Goal: Task Accomplishment & Management: Use online tool/utility

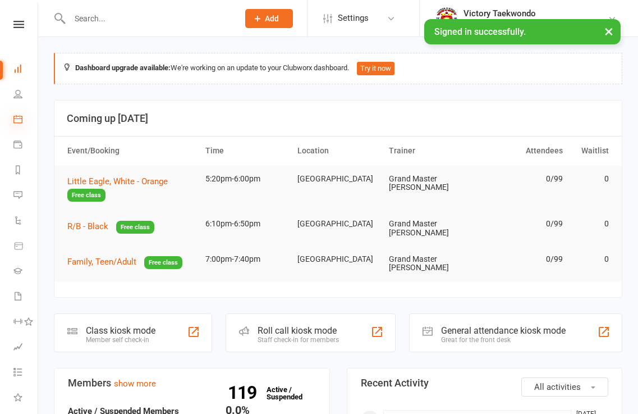
click at [17, 118] on icon at bounding box center [17, 119] width 9 height 9
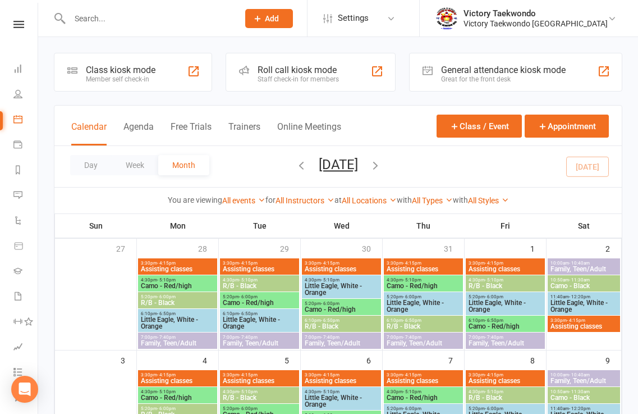
click at [179, 78] on div "Class kiosk mode Member self check-in" at bounding box center [133, 72] width 158 height 39
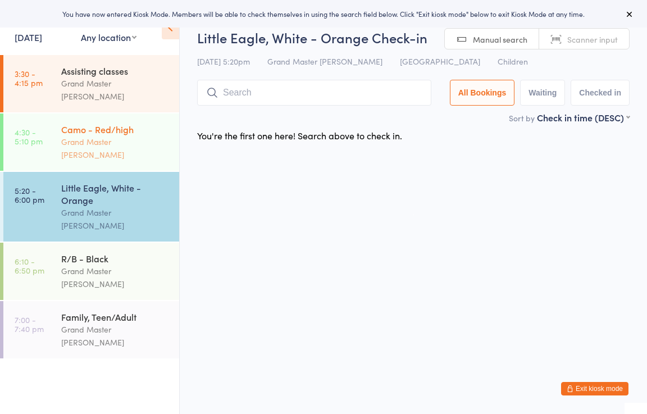
click at [108, 135] on div "Grand Master [PERSON_NAME]" at bounding box center [115, 148] width 108 height 26
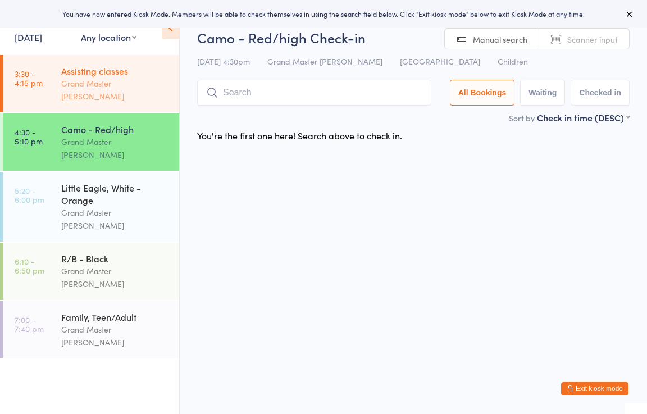
click at [108, 72] on div "Assisting classes" at bounding box center [115, 71] width 108 height 12
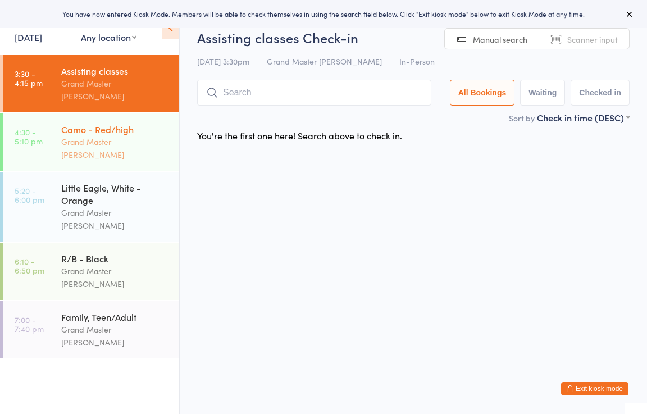
click at [111, 135] on div "Grand Master [PERSON_NAME]" at bounding box center [115, 148] width 108 height 26
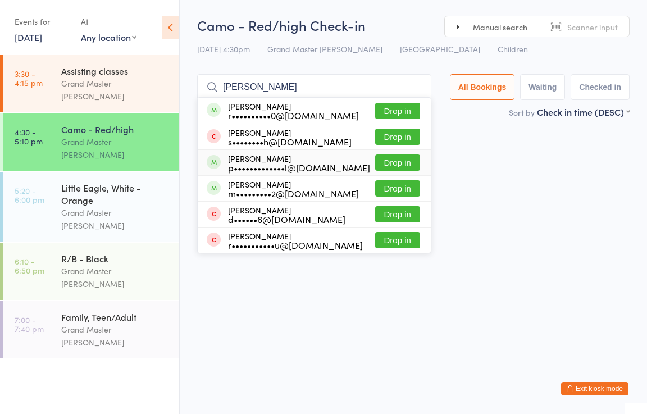
type input "reyansh"
click at [399, 160] on button "Drop in" at bounding box center [397, 162] width 45 height 16
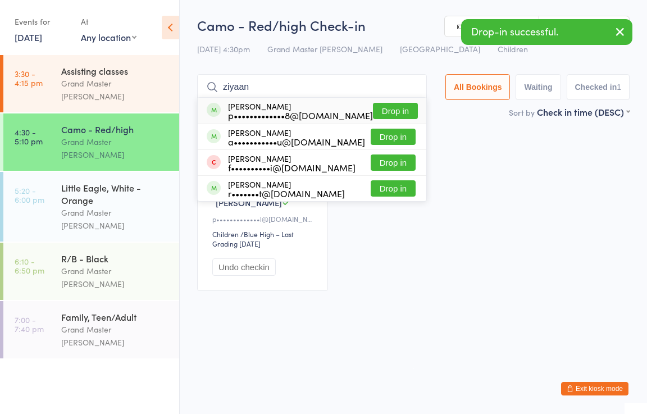
type input "ziyaan"
click at [396, 111] on button "Drop in" at bounding box center [395, 111] width 45 height 16
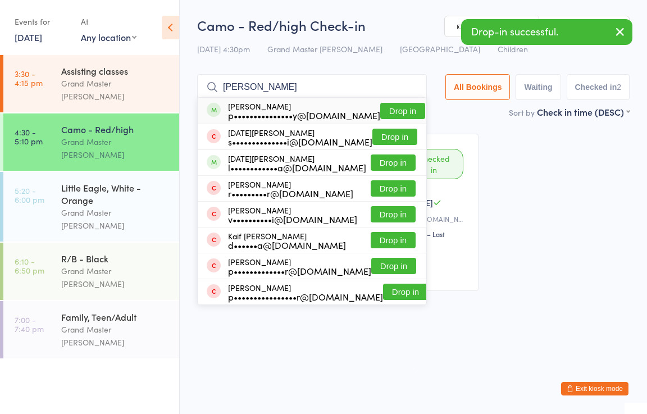
type input "karthik"
click at [401, 109] on button "Drop in" at bounding box center [402, 111] width 45 height 16
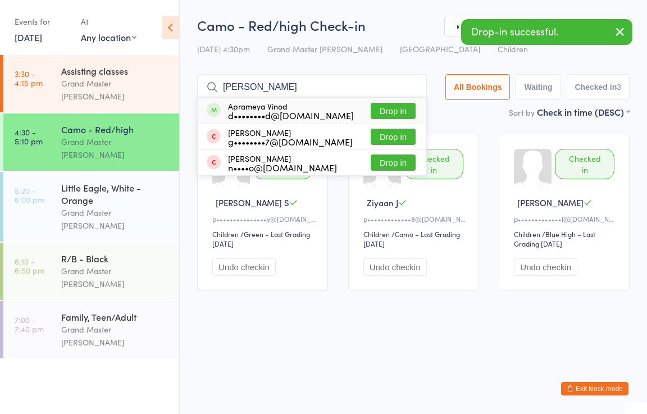
type input "aprameya"
click at [395, 107] on button "Drop in" at bounding box center [393, 111] width 45 height 16
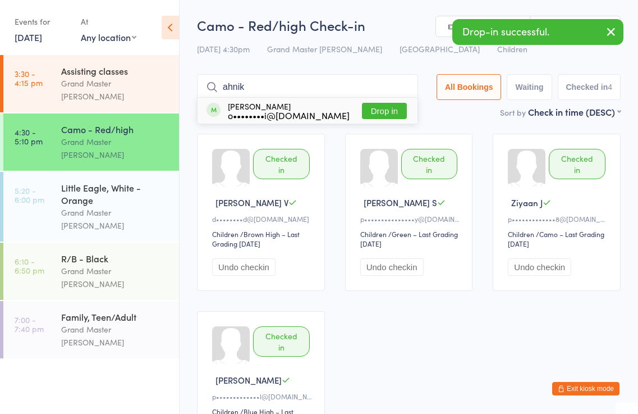
type input "ahnik"
click at [391, 109] on button "Drop in" at bounding box center [384, 111] width 45 height 16
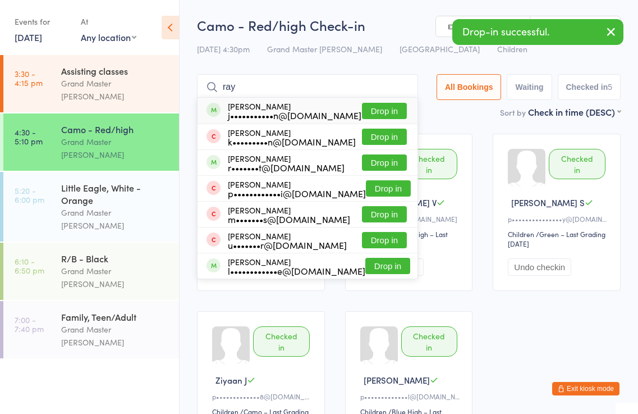
type input "ray"
click at [391, 109] on button "Drop in" at bounding box center [384, 111] width 45 height 16
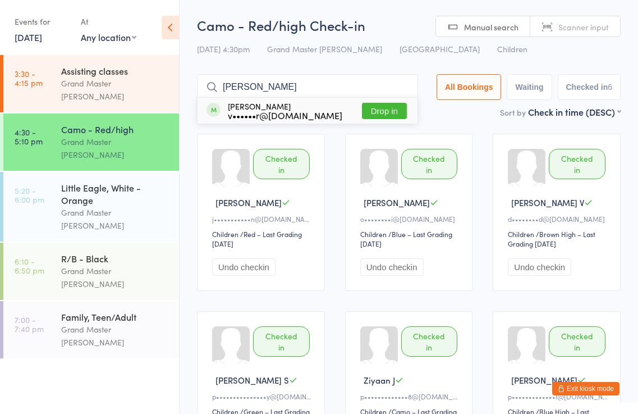
type input "lukas"
click at [393, 108] on button "Drop in" at bounding box center [384, 111] width 45 height 16
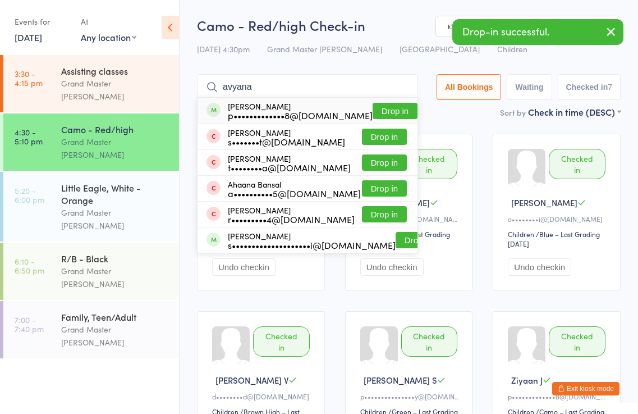
type input "avyana"
click at [399, 111] on button "Drop in" at bounding box center [395, 111] width 45 height 16
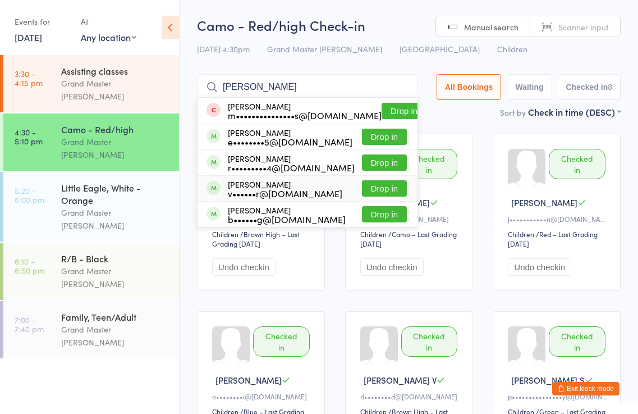
type input "benjamin"
click at [397, 186] on button "Drop in" at bounding box center [384, 188] width 45 height 16
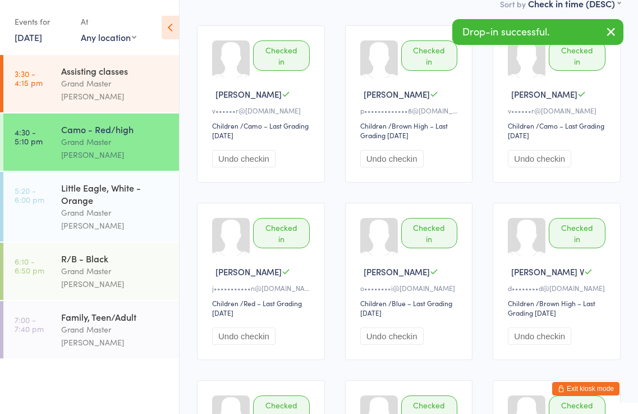
scroll to position [112, 0]
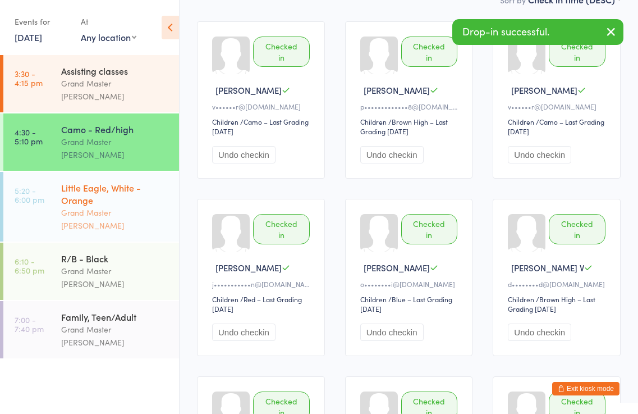
click at [126, 181] on div "Little Eagle, White - Orange" at bounding box center [115, 193] width 108 height 25
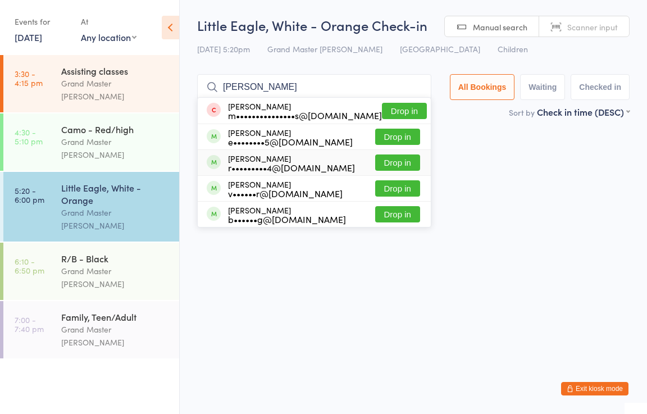
type input "benjamin"
click at [390, 161] on button "Drop in" at bounding box center [397, 162] width 45 height 16
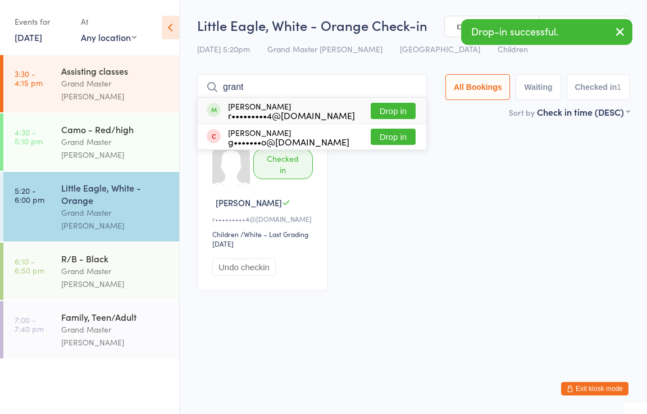
type input "grant"
click at [401, 109] on button "Drop in" at bounding box center [393, 111] width 45 height 16
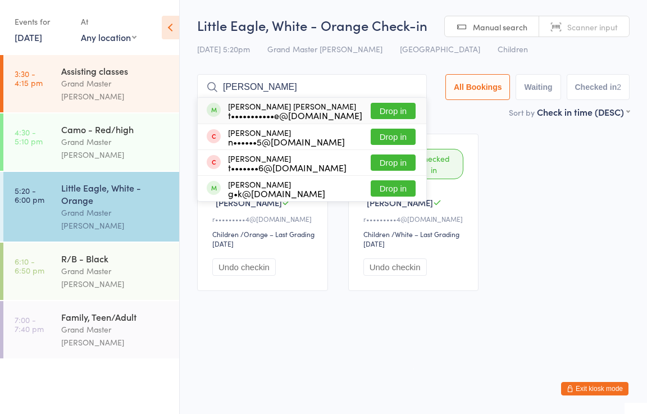
type input "jackson"
click at [392, 111] on button "Drop in" at bounding box center [393, 111] width 45 height 16
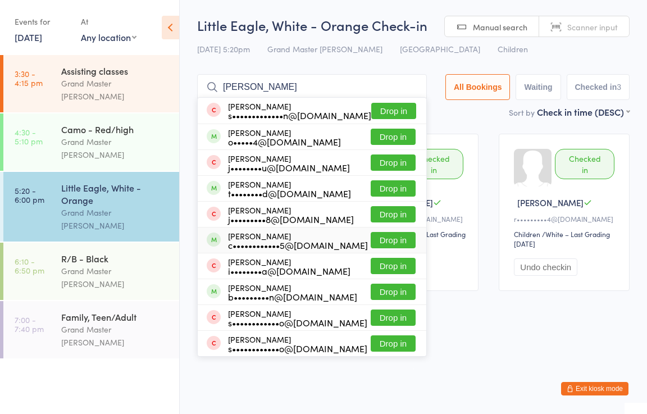
type input "alex"
click at [394, 240] on button "Drop in" at bounding box center [393, 240] width 45 height 16
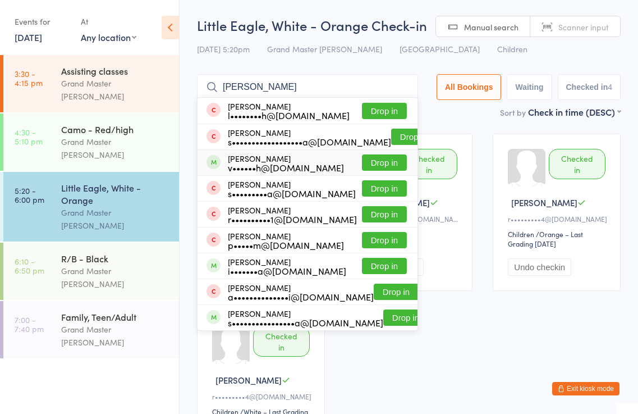
type input "ananya"
click at [395, 163] on button "Drop in" at bounding box center [384, 162] width 45 height 16
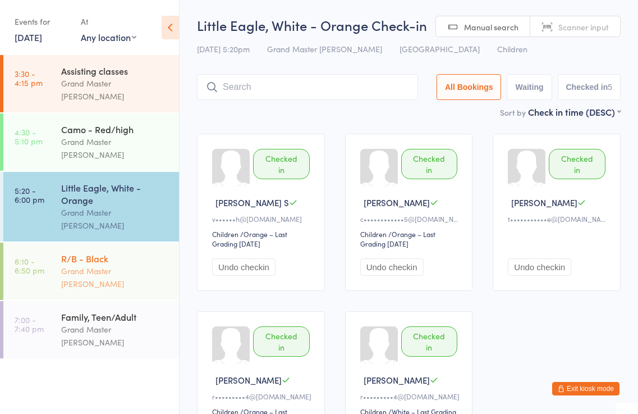
click at [145, 264] on div "Grand Master [PERSON_NAME]" at bounding box center [115, 277] width 108 height 26
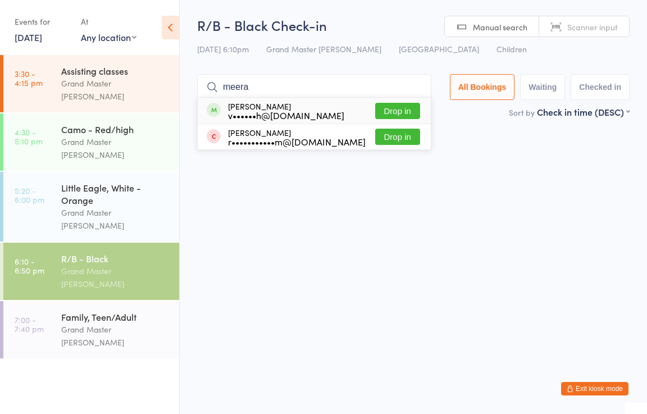
type input "meera"
click at [414, 114] on button "Drop in" at bounding box center [397, 111] width 45 height 16
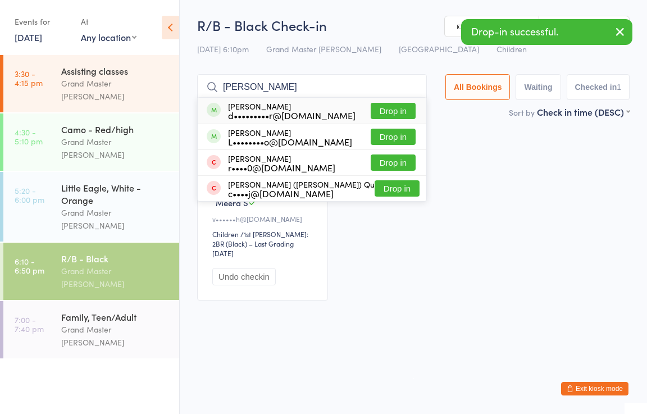
type input "brennan"
click at [408, 109] on button "Drop in" at bounding box center [393, 111] width 45 height 16
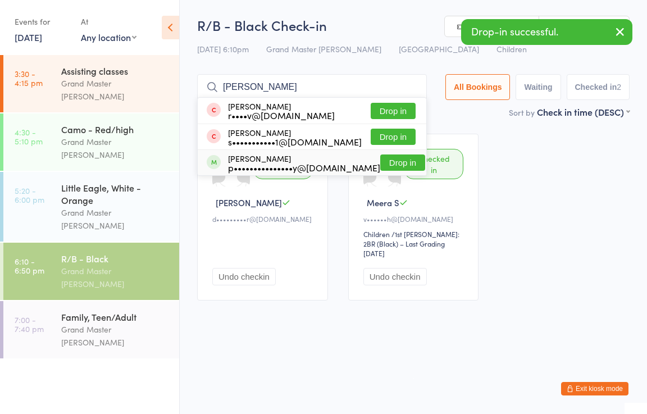
type input "keshav"
click at [391, 162] on button "Drop in" at bounding box center [402, 162] width 45 height 16
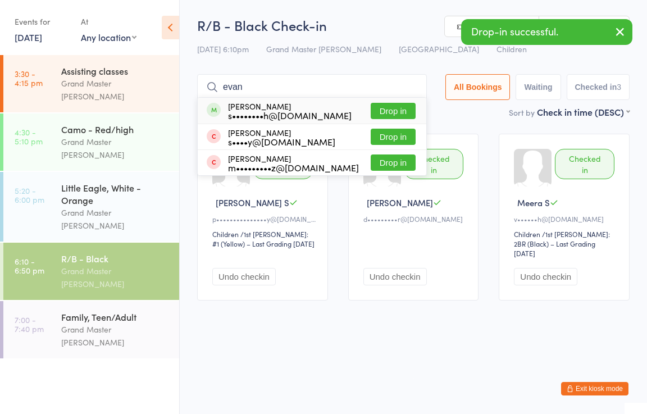
type input "evan"
click at [401, 111] on button "Drop in" at bounding box center [393, 111] width 45 height 16
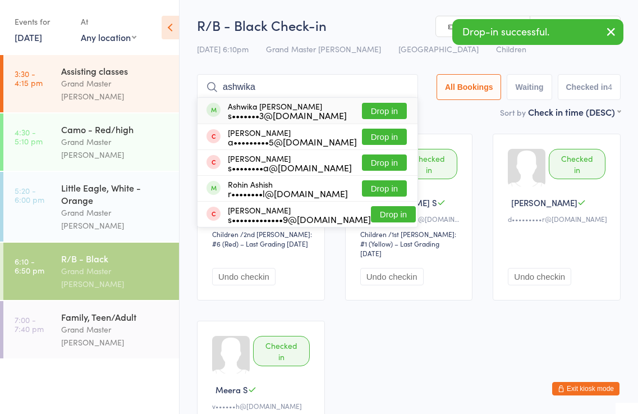
type input "ashwika"
click at [399, 109] on button "Drop in" at bounding box center [384, 111] width 45 height 16
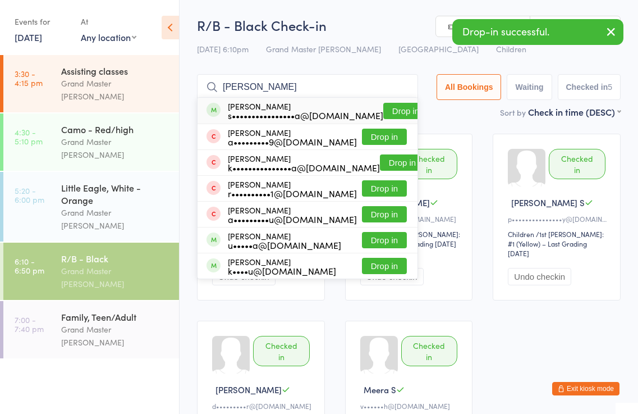
type input "antriksh"
drag, startPoint x: 390, startPoint y: 109, endPoint x: 400, endPoint y: 108, distance: 9.6
click at [392, 108] on button "Drop in" at bounding box center [405, 111] width 45 height 16
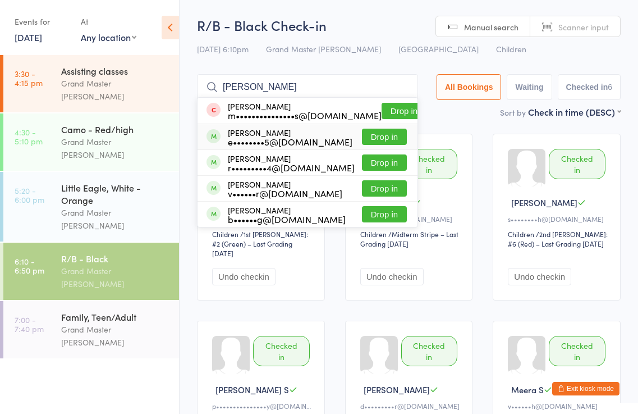
type input "benjamin"
click at [394, 135] on button "Drop in" at bounding box center [384, 137] width 45 height 16
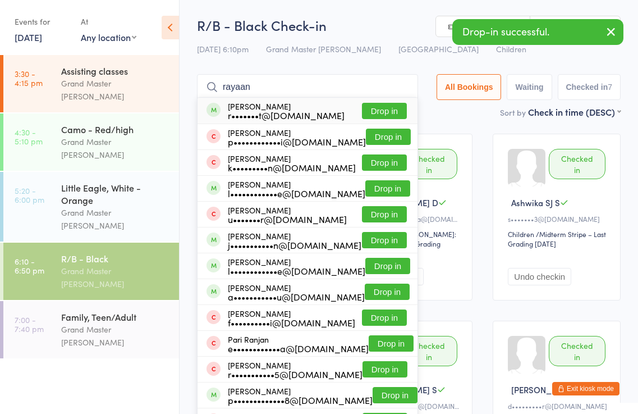
type input "rayaan"
click at [391, 109] on button "Drop in" at bounding box center [384, 111] width 45 height 16
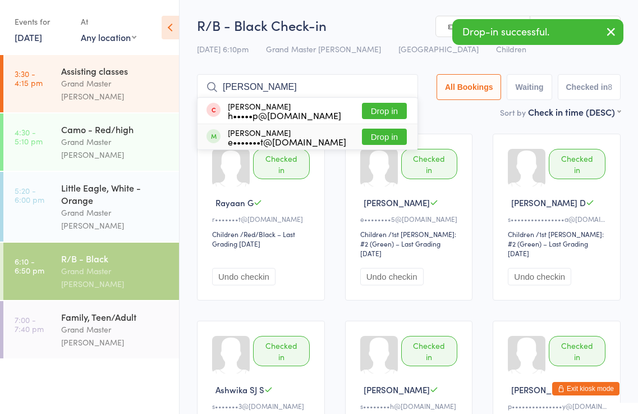
type input "isaac"
click at [383, 139] on button "Drop in" at bounding box center [384, 137] width 45 height 16
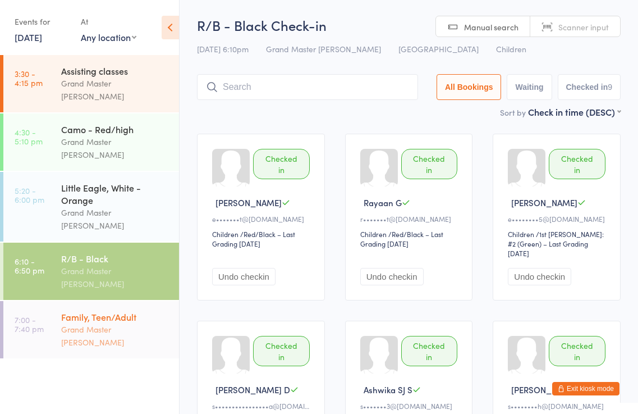
click at [142, 310] on div "Family, Teen/Adult" at bounding box center [115, 316] width 108 height 12
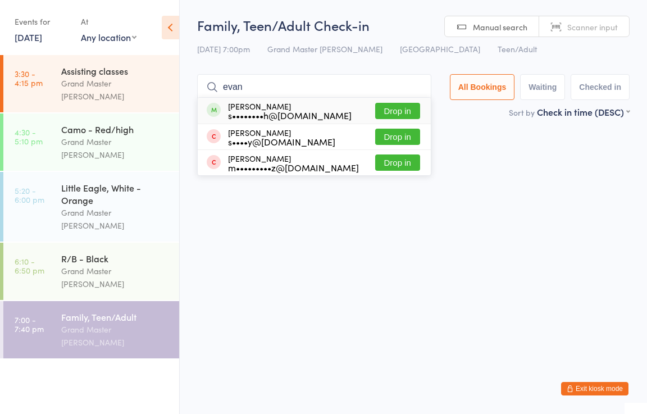
type input "evan"
click at [414, 113] on button "Drop in" at bounding box center [397, 111] width 45 height 16
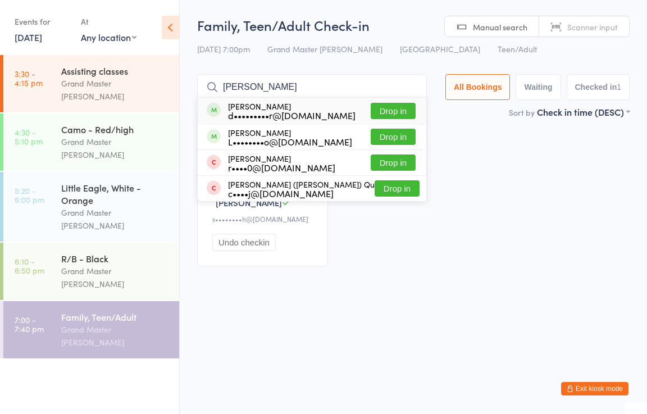
type input "brennan"
click at [388, 109] on button "Drop in" at bounding box center [393, 111] width 45 height 16
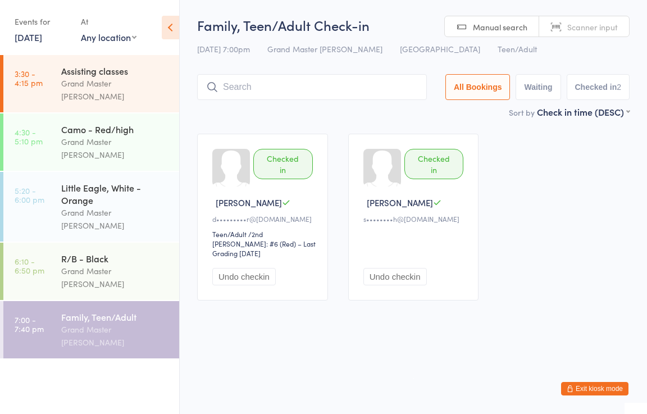
click at [580, 389] on button "Exit kiosk mode" at bounding box center [594, 388] width 67 height 13
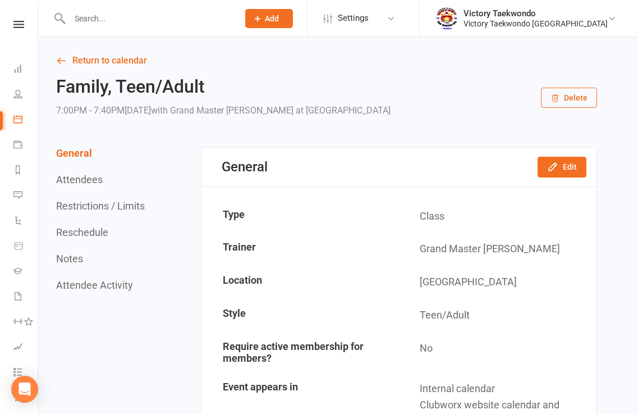
click at [204, 16] on input "text" at bounding box center [148, 19] width 164 height 16
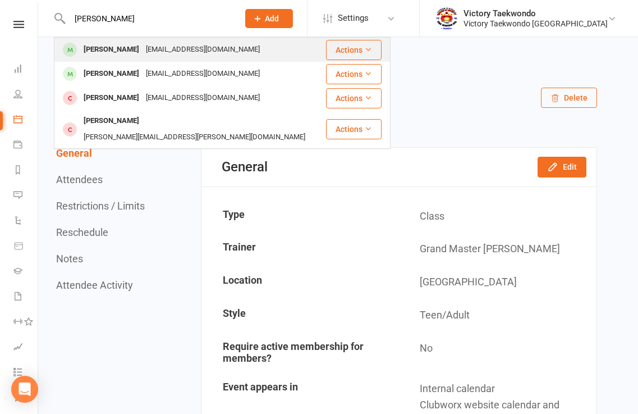
type input "kris"
click at [194, 49] on div "anitakumar05@yahoo.com" at bounding box center [203, 50] width 121 height 16
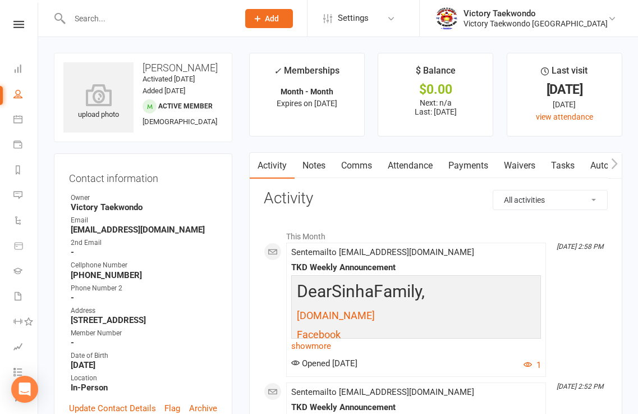
click at [422, 162] on link "Attendance" at bounding box center [410, 166] width 61 height 26
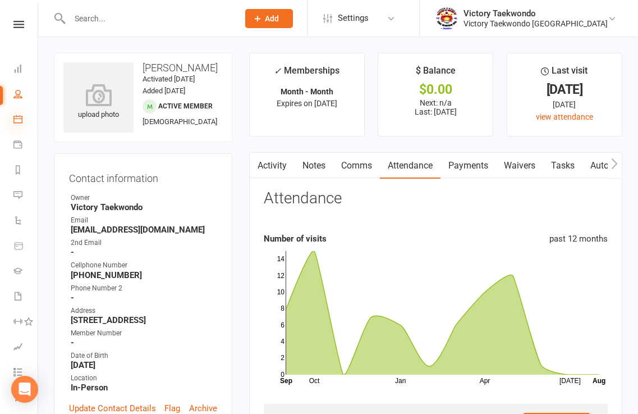
click at [16, 120] on icon at bounding box center [17, 119] width 9 height 9
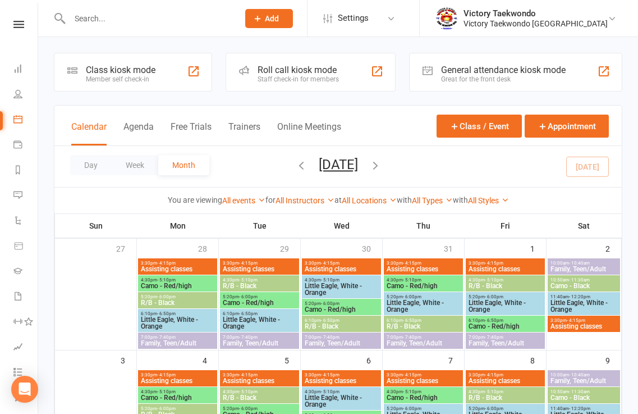
click at [175, 75] on div "Class kiosk mode Member self check-in" at bounding box center [133, 72] width 158 height 39
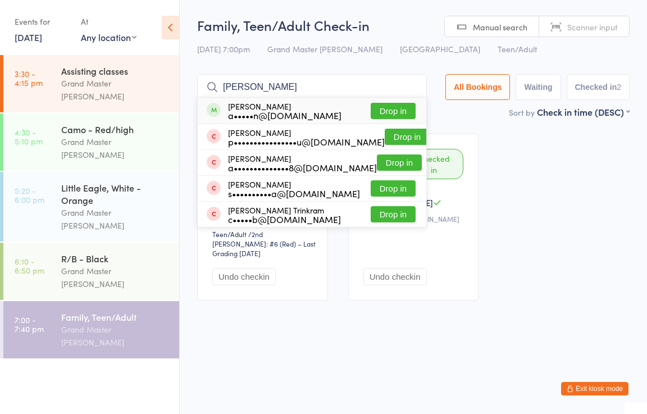
type input "arnav"
click at [398, 109] on button "Drop in" at bounding box center [393, 111] width 45 height 16
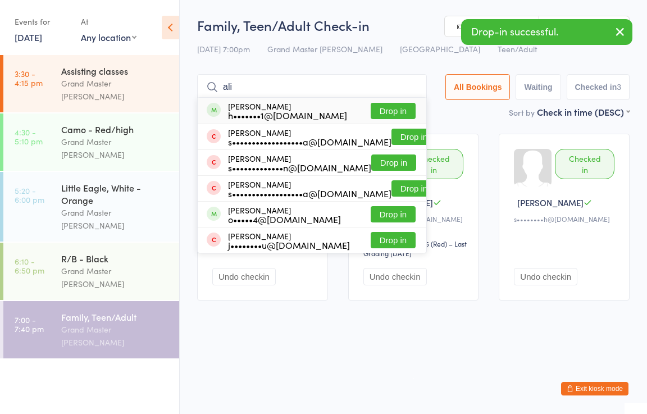
type input "ali"
click at [396, 109] on button "Drop in" at bounding box center [393, 111] width 45 height 16
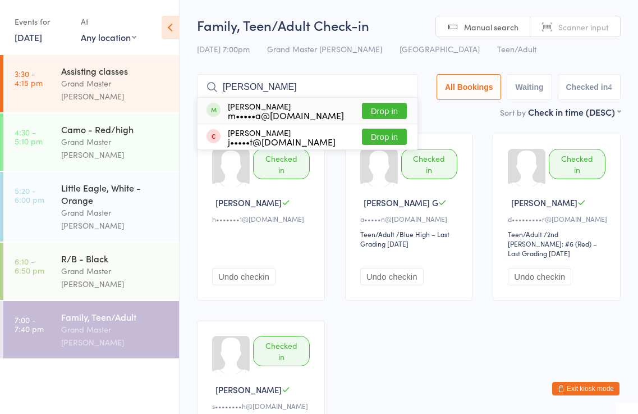
type input "tanmayi"
click at [389, 112] on button "Drop in" at bounding box center [384, 111] width 45 height 16
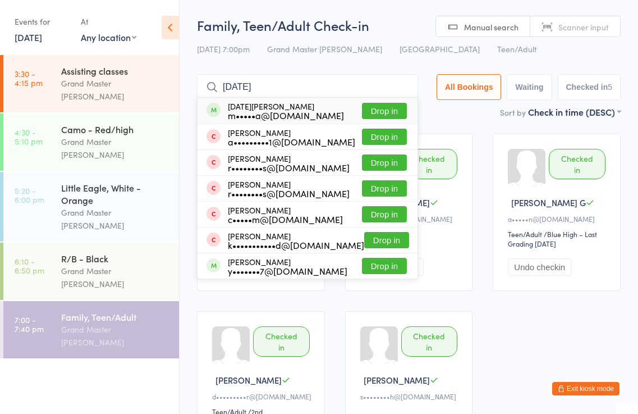
type input "chaitra"
click at [388, 107] on button "Drop in" at bounding box center [384, 111] width 45 height 16
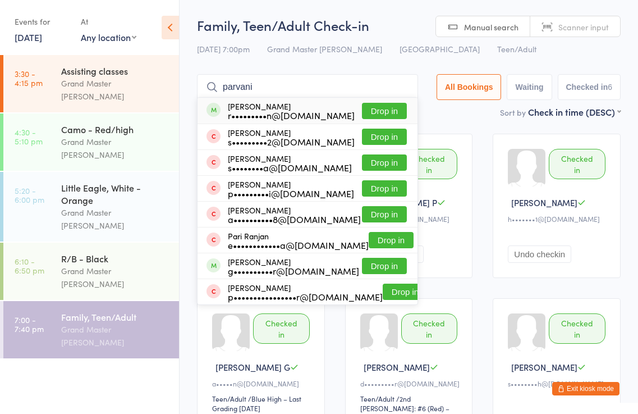
type input "parvani"
click at [390, 109] on button "Drop in" at bounding box center [384, 111] width 45 height 16
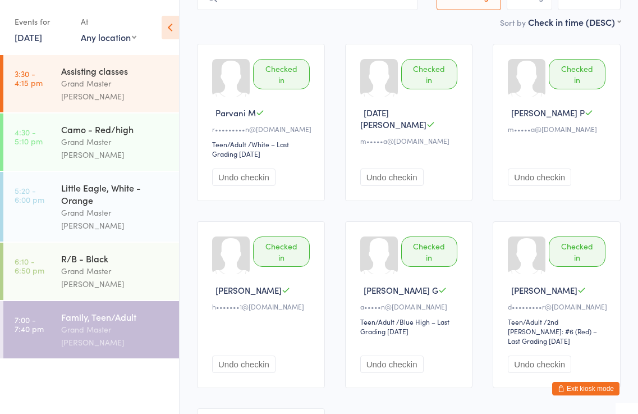
scroll to position [281, 0]
